Goal: Transaction & Acquisition: Download file/media

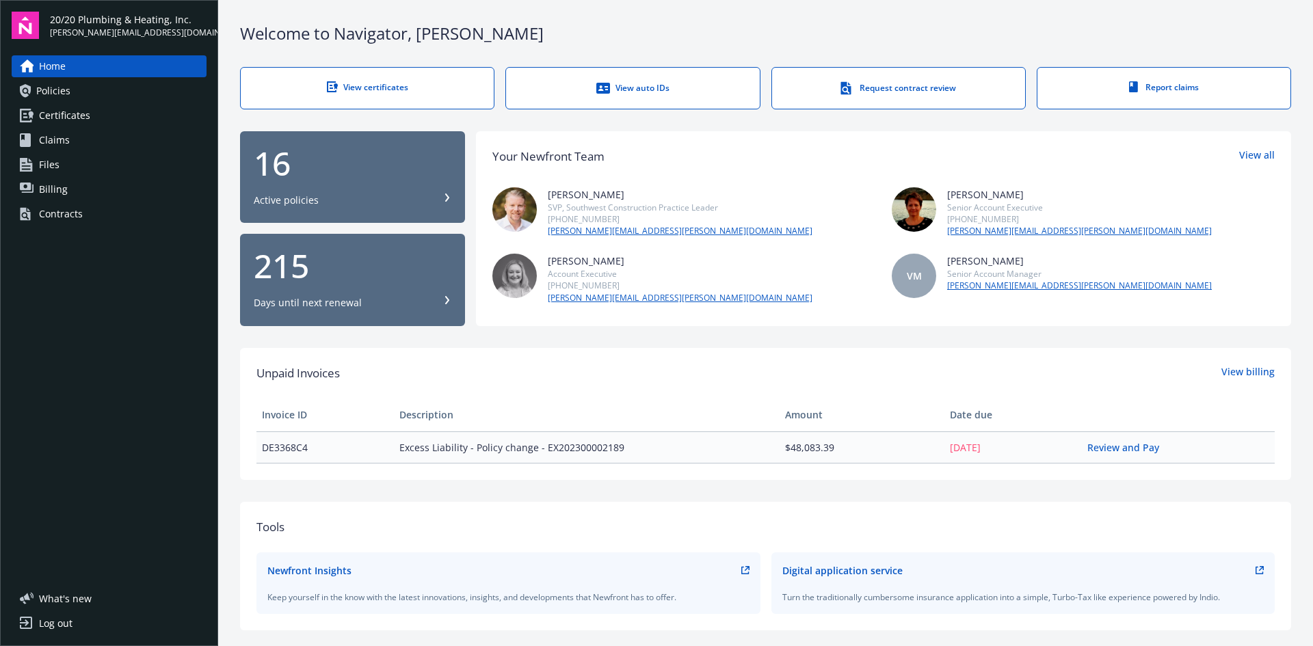
click at [408, 95] on link "View certificates" at bounding box center [367, 88] width 254 height 42
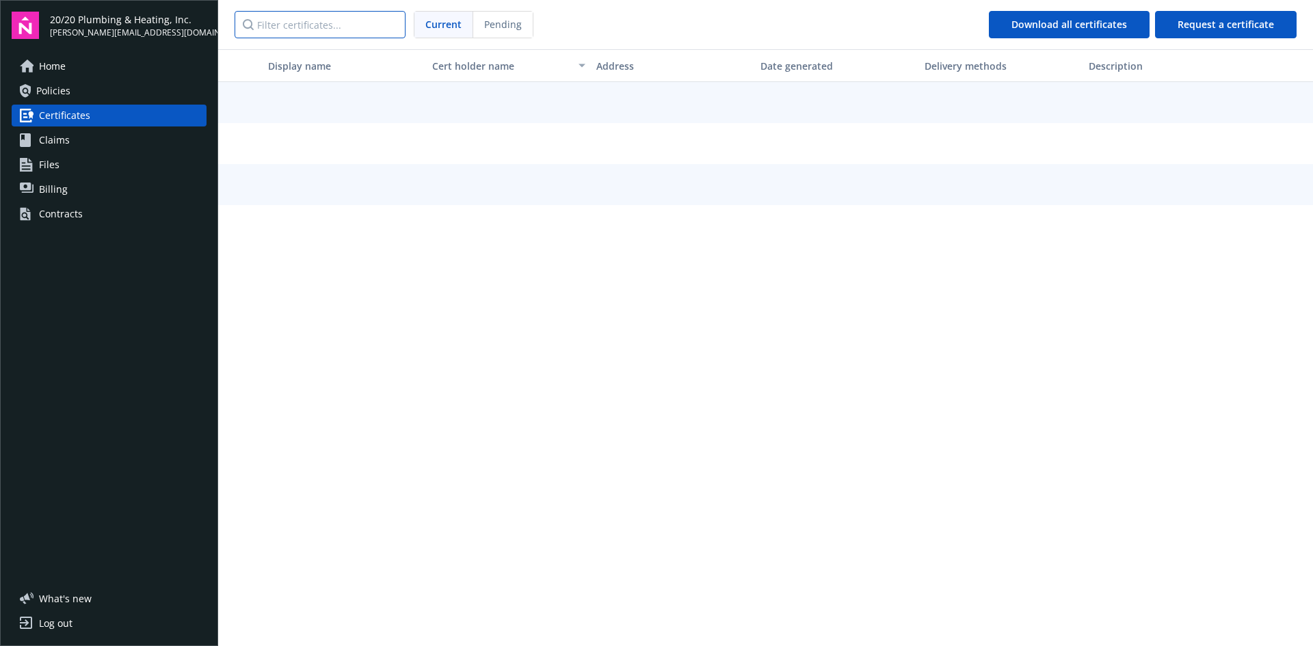
click at [313, 25] on input "Filter certificates..." at bounding box center [320, 24] width 171 height 27
paste input "Wildflower Acres Clove"
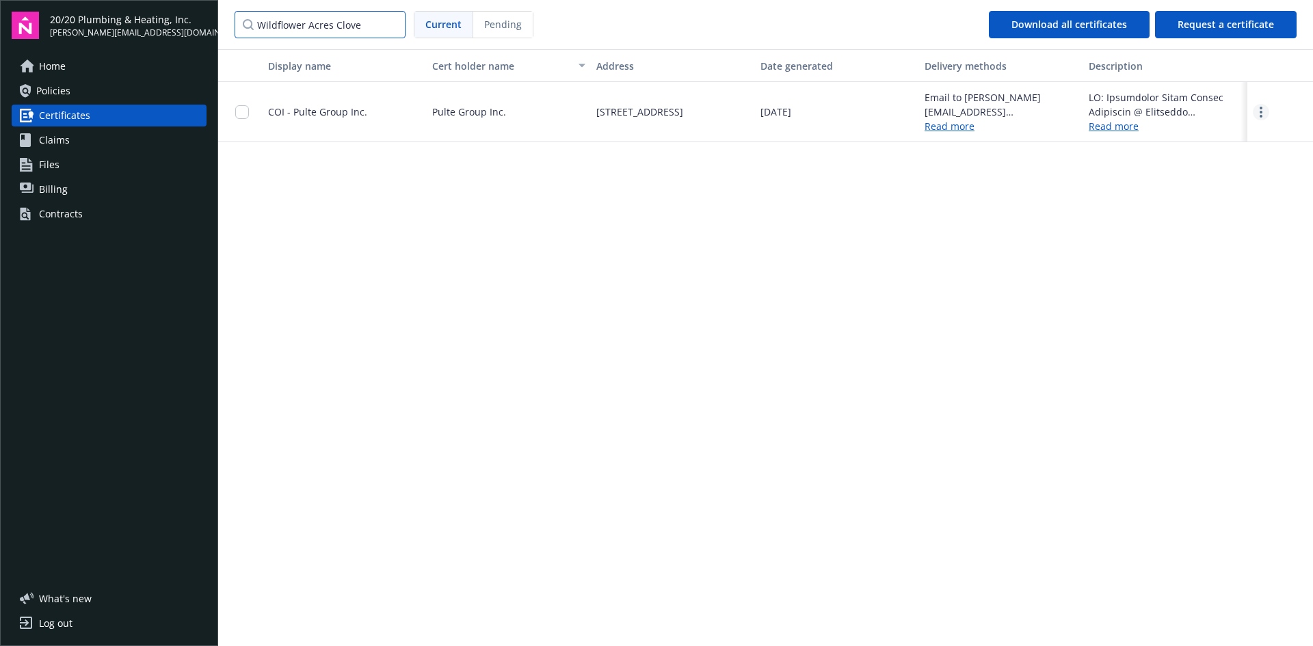
type input "Wildflower Acres Clove"
click at [1260, 109] on icon "more" at bounding box center [1261, 112] width 3 height 11
click at [1196, 140] on link "Download" at bounding box center [1224, 140] width 90 height 27
